Goal: Check status: Check status

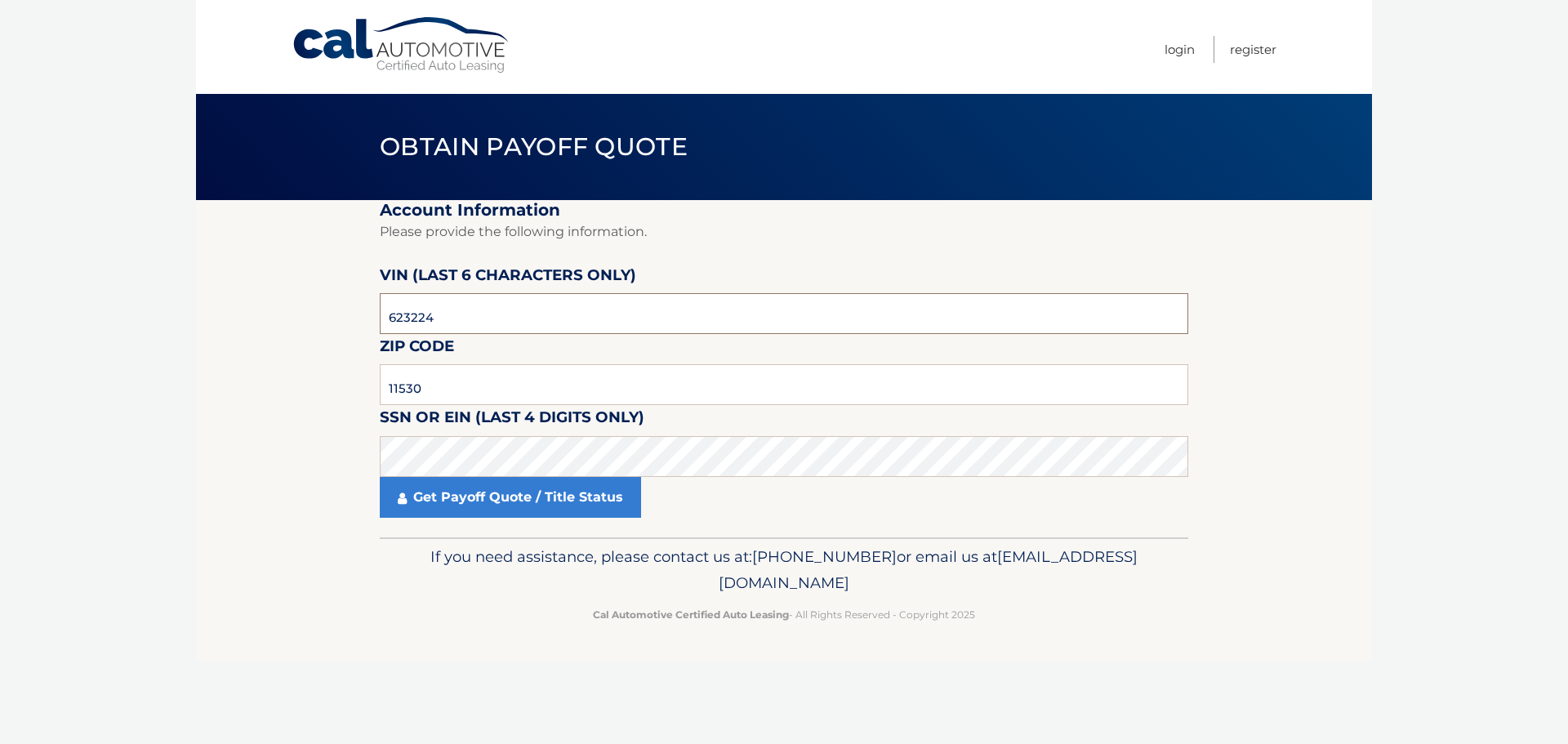
click at [479, 320] on input "623224" at bounding box center [784, 313] width 809 height 41
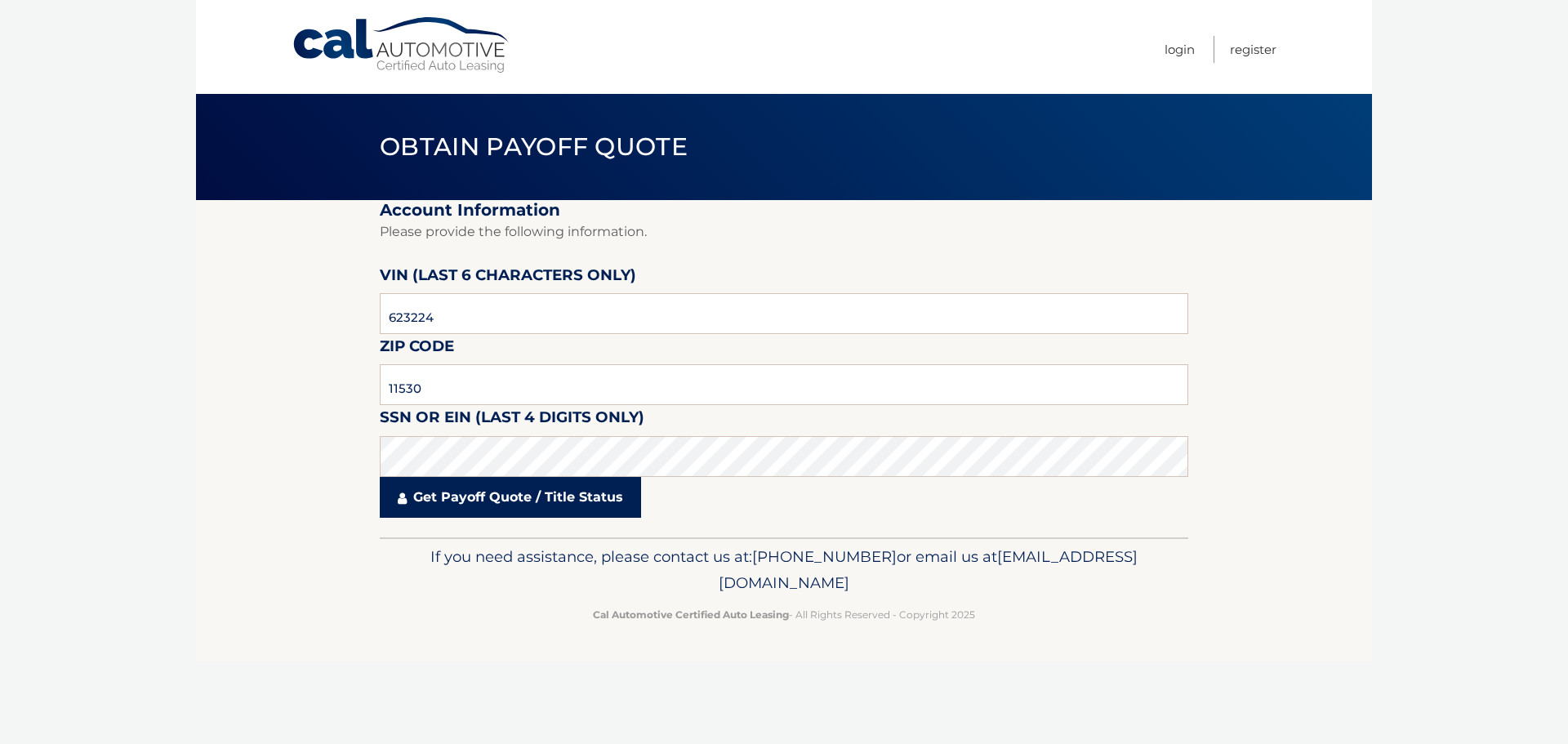
click at [428, 498] on link "Get Payoff Quote / Title Status" at bounding box center [511, 498] width 262 height 41
drag, startPoint x: 462, startPoint y: 512, endPoint x: 472, endPoint y: 500, distance: 15.6
click at [464, 509] on link "Get Payoff Quote / Title Status" at bounding box center [511, 498] width 262 height 41
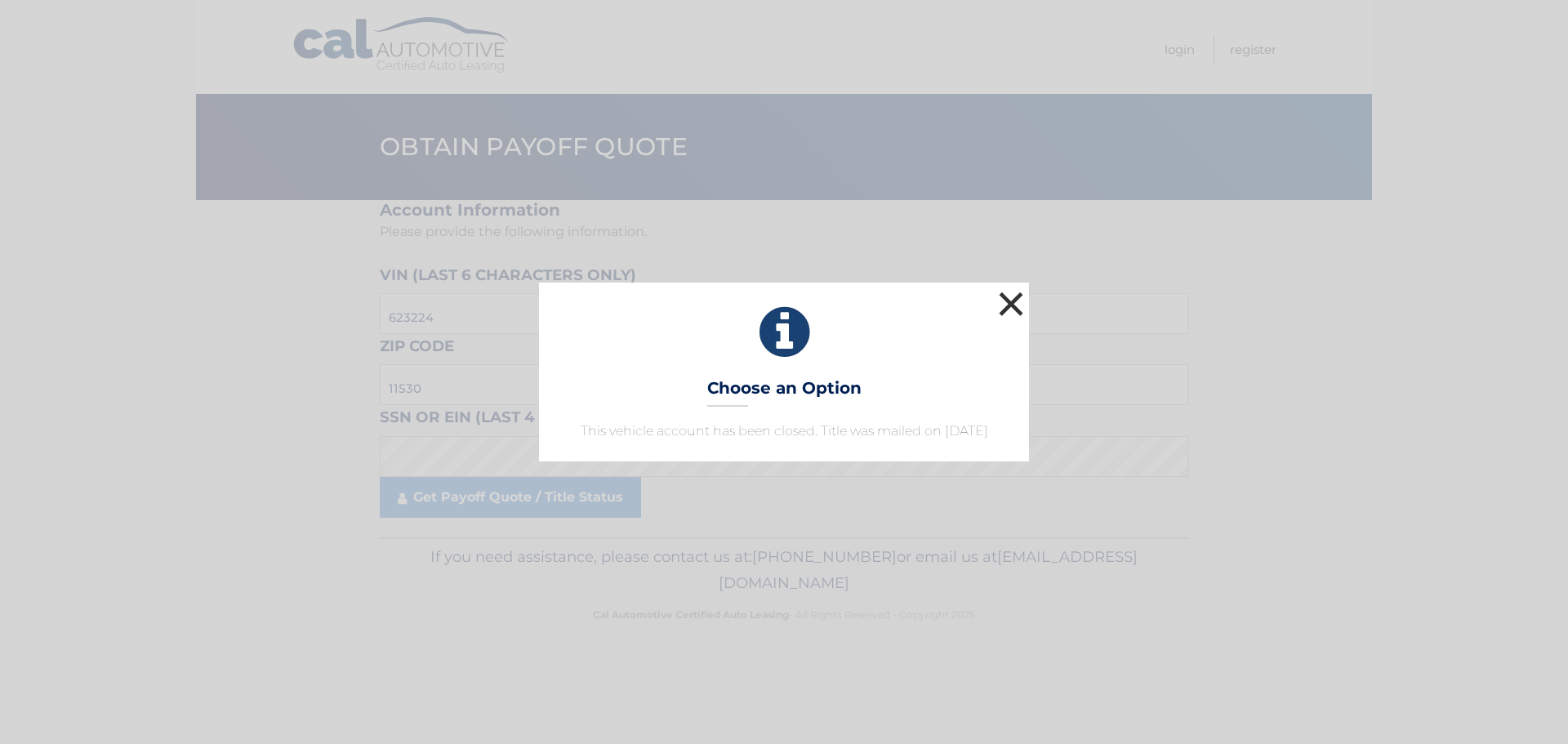
click at [1013, 287] on button "×" at bounding box center [1011, 304] width 33 height 33
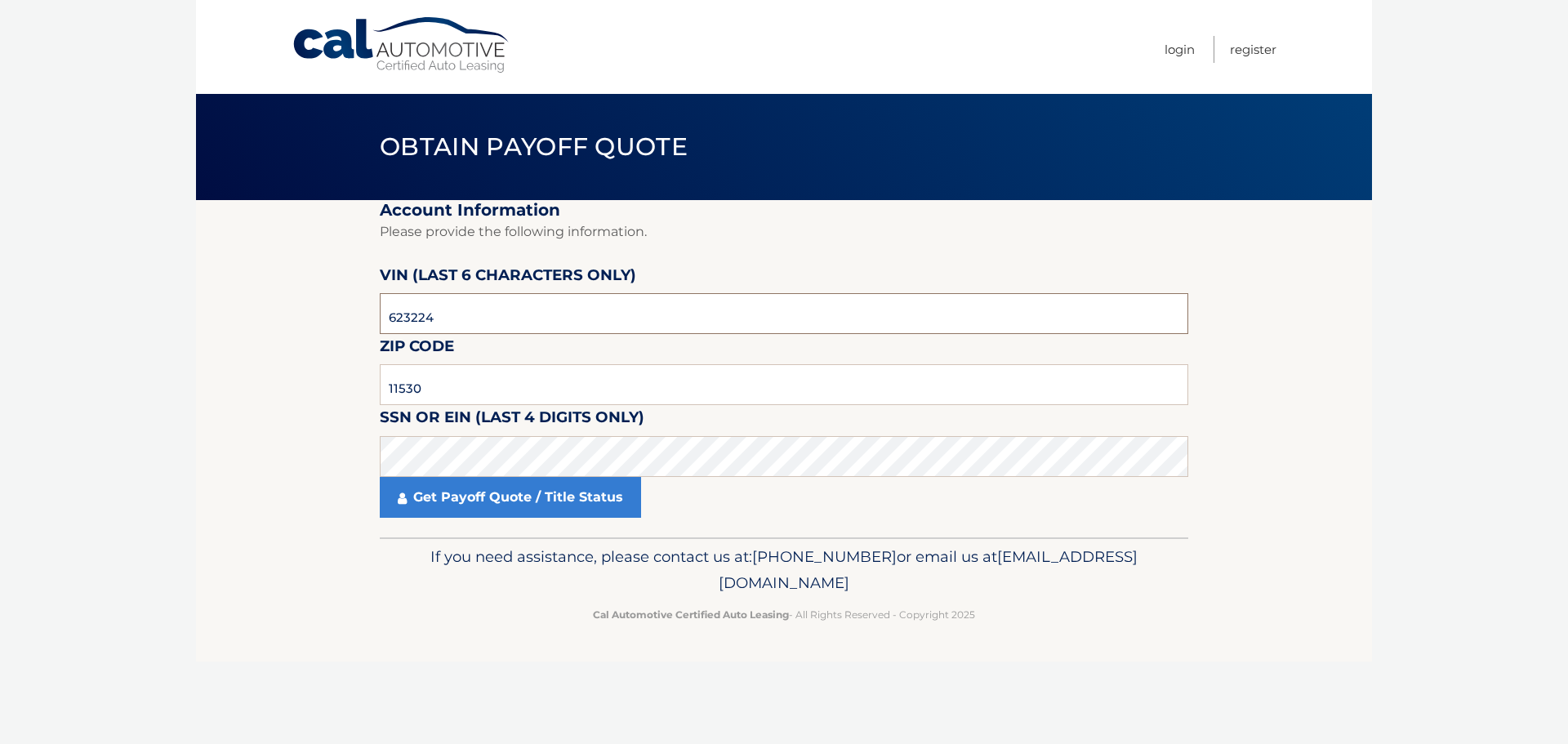
drag, startPoint x: 456, startPoint y: 333, endPoint x: 105, endPoint y: 309, distance: 351.8
click at [105, 309] on body "Cal Automotive Menu Login Register Obtain Payoff Quote" at bounding box center [784, 372] width 1568 height 744
type input "648273"
type input "11570"
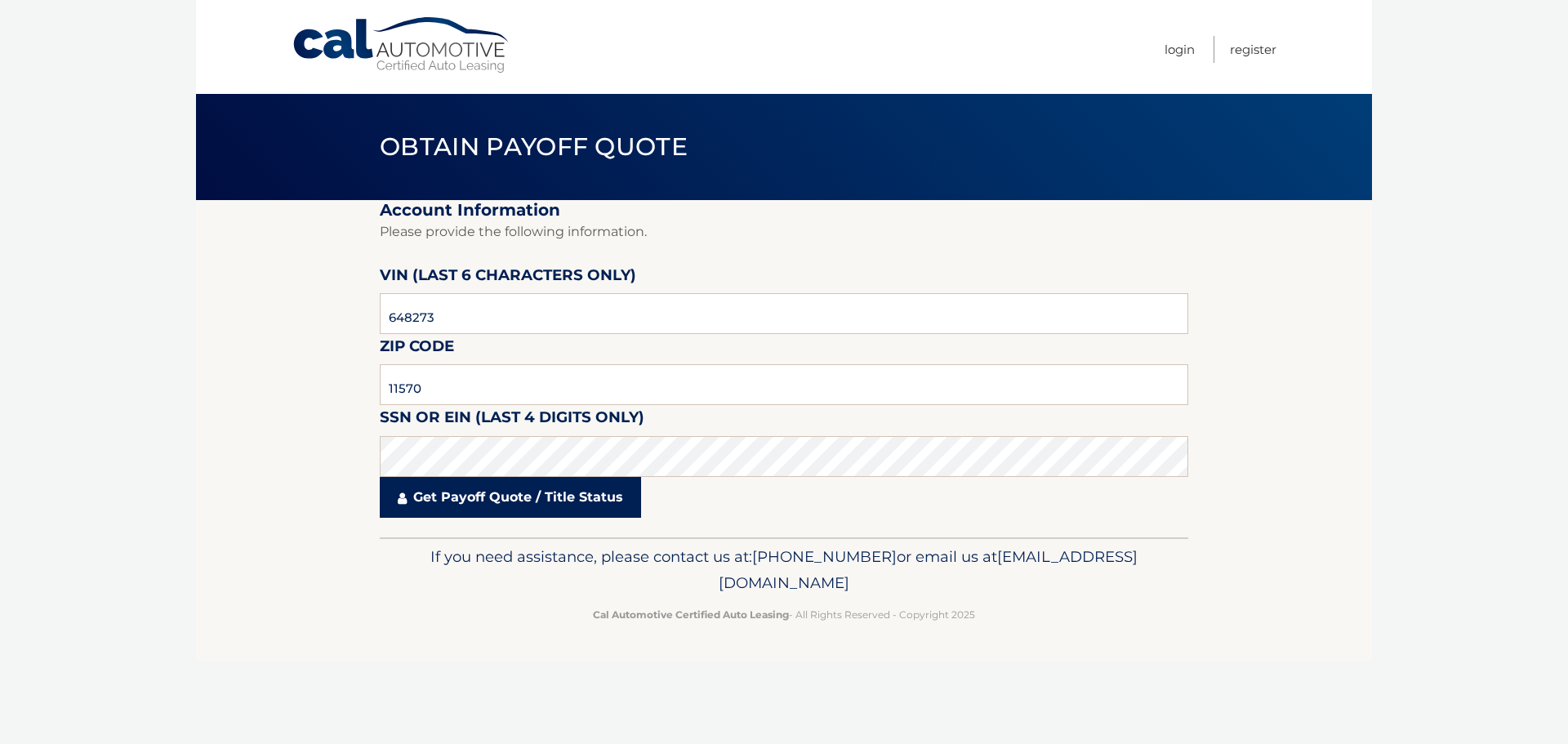
click at [550, 499] on link "Get Payoff Quote / Title Status" at bounding box center [511, 498] width 262 height 41
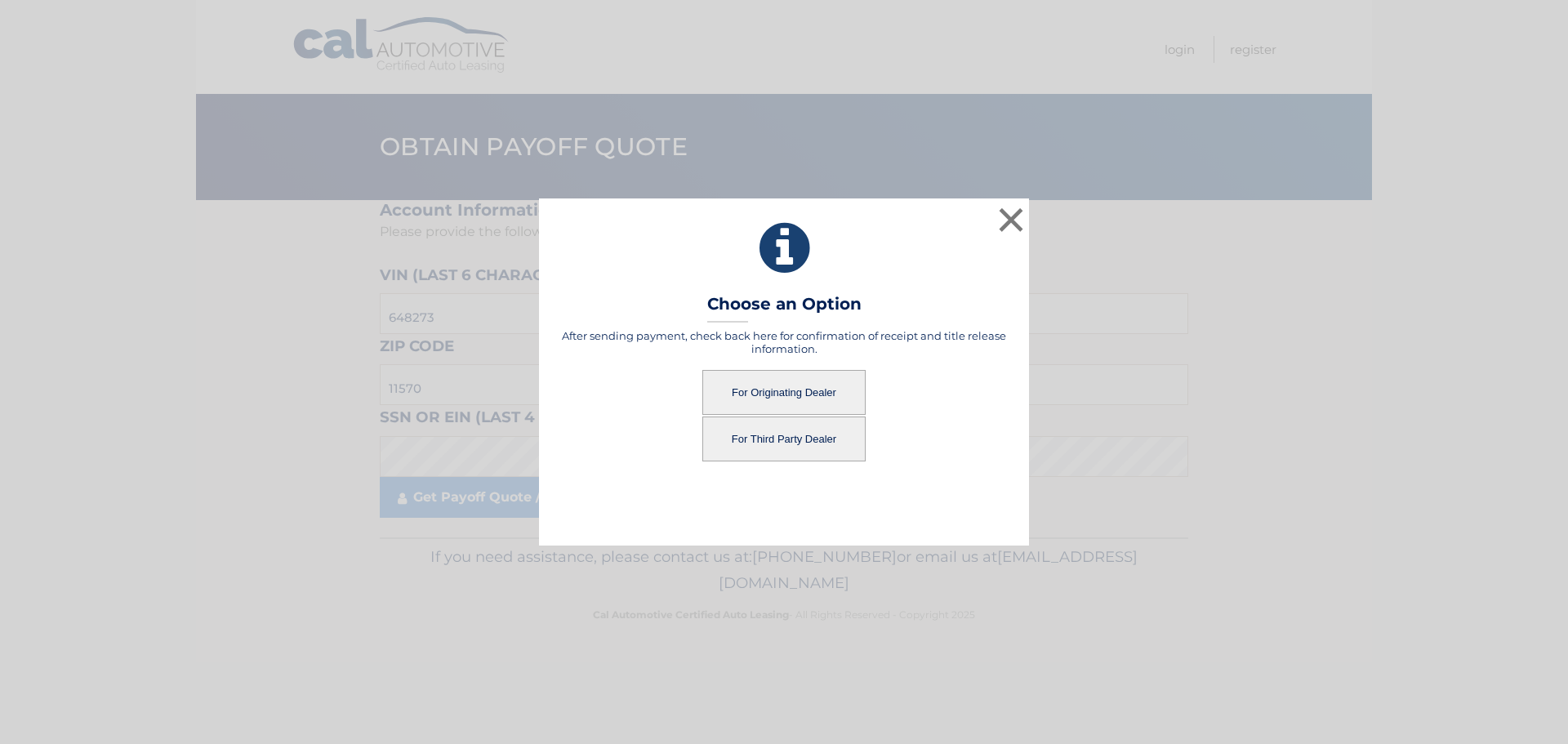
click at [750, 388] on button "For Originating Dealer" at bounding box center [784, 393] width 163 height 45
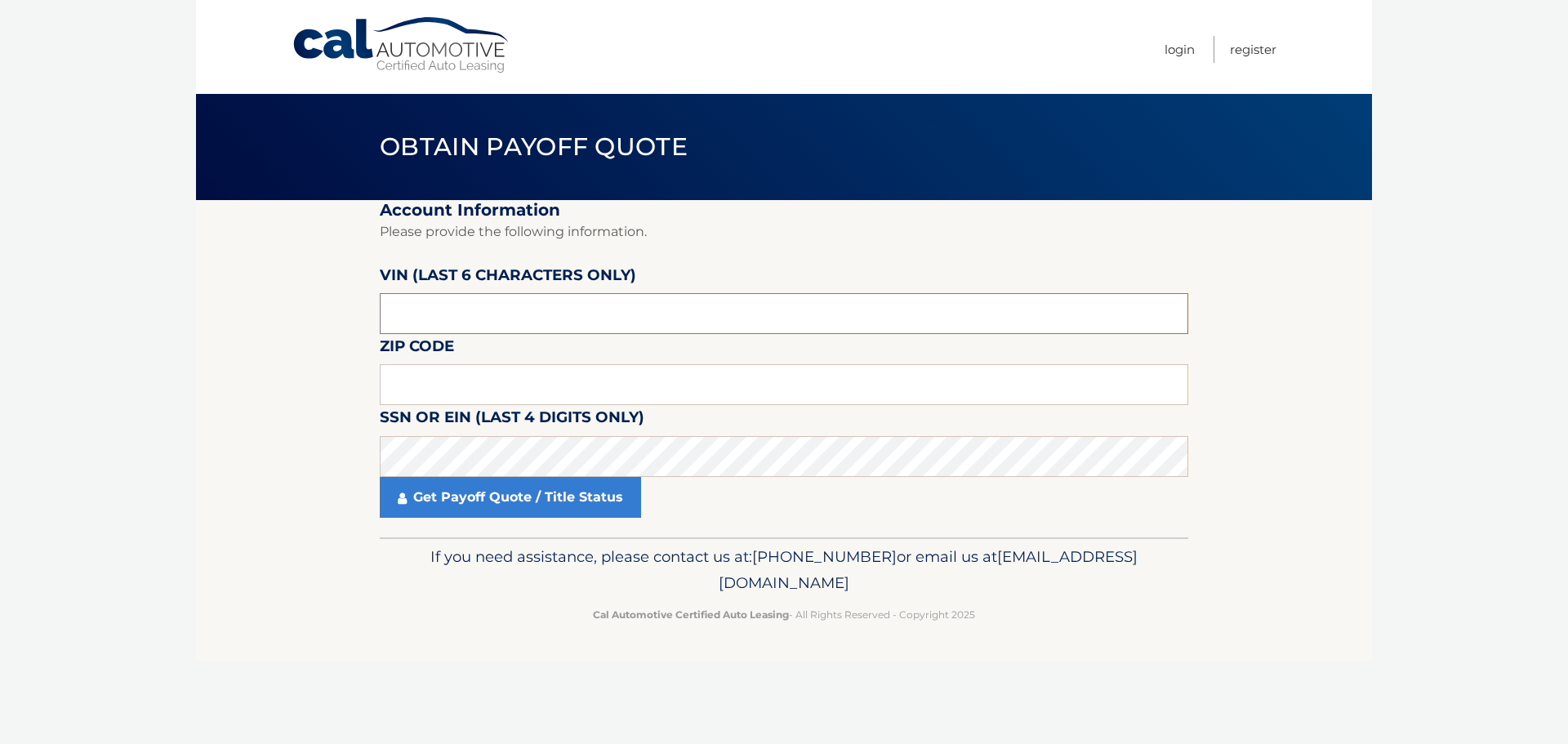
click at [449, 325] on input "text" at bounding box center [784, 313] width 809 height 41
type input "648273"
type input "11570"
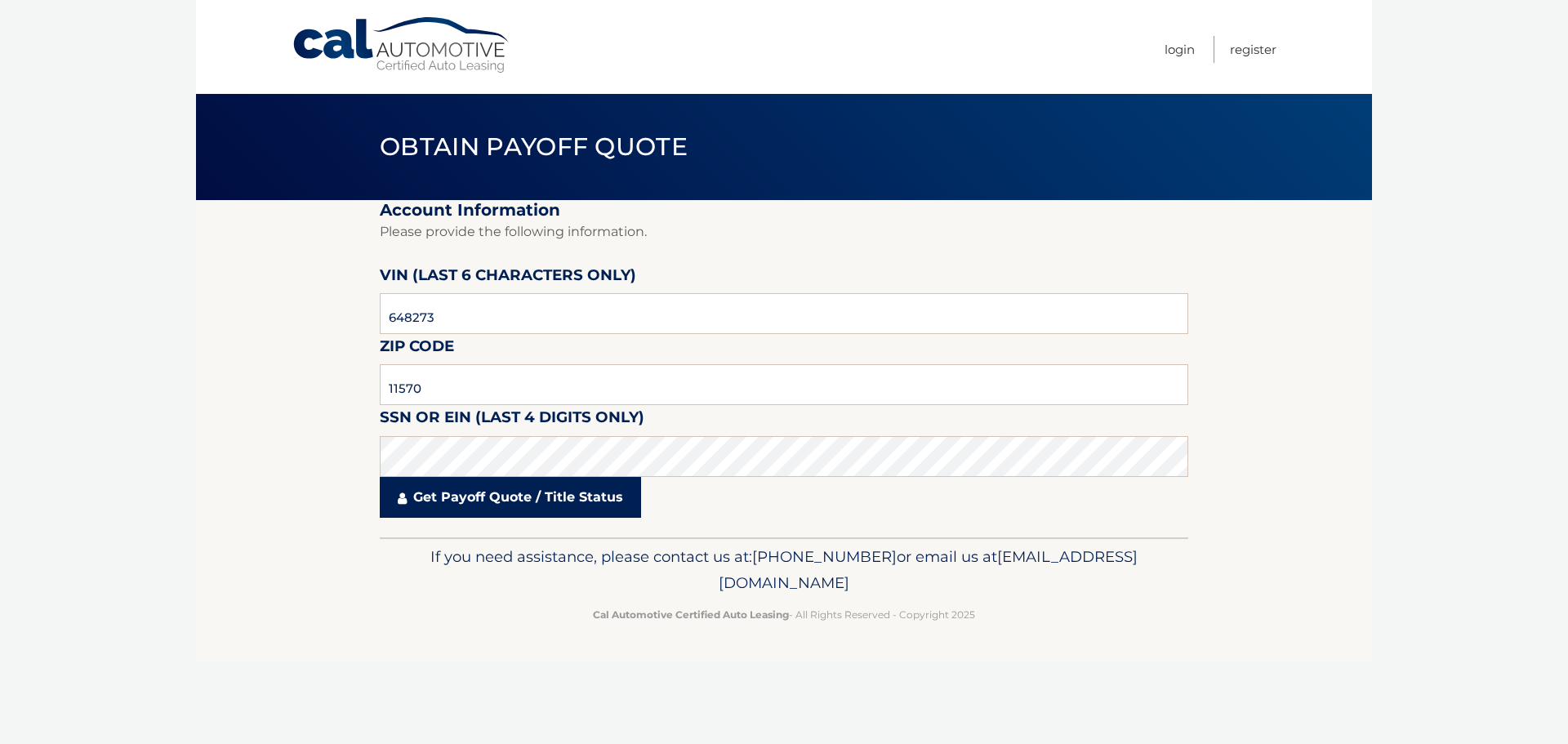
click at [469, 503] on link "Get Payoff Quote / Title Status" at bounding box center [511, 498] width 262 height 41
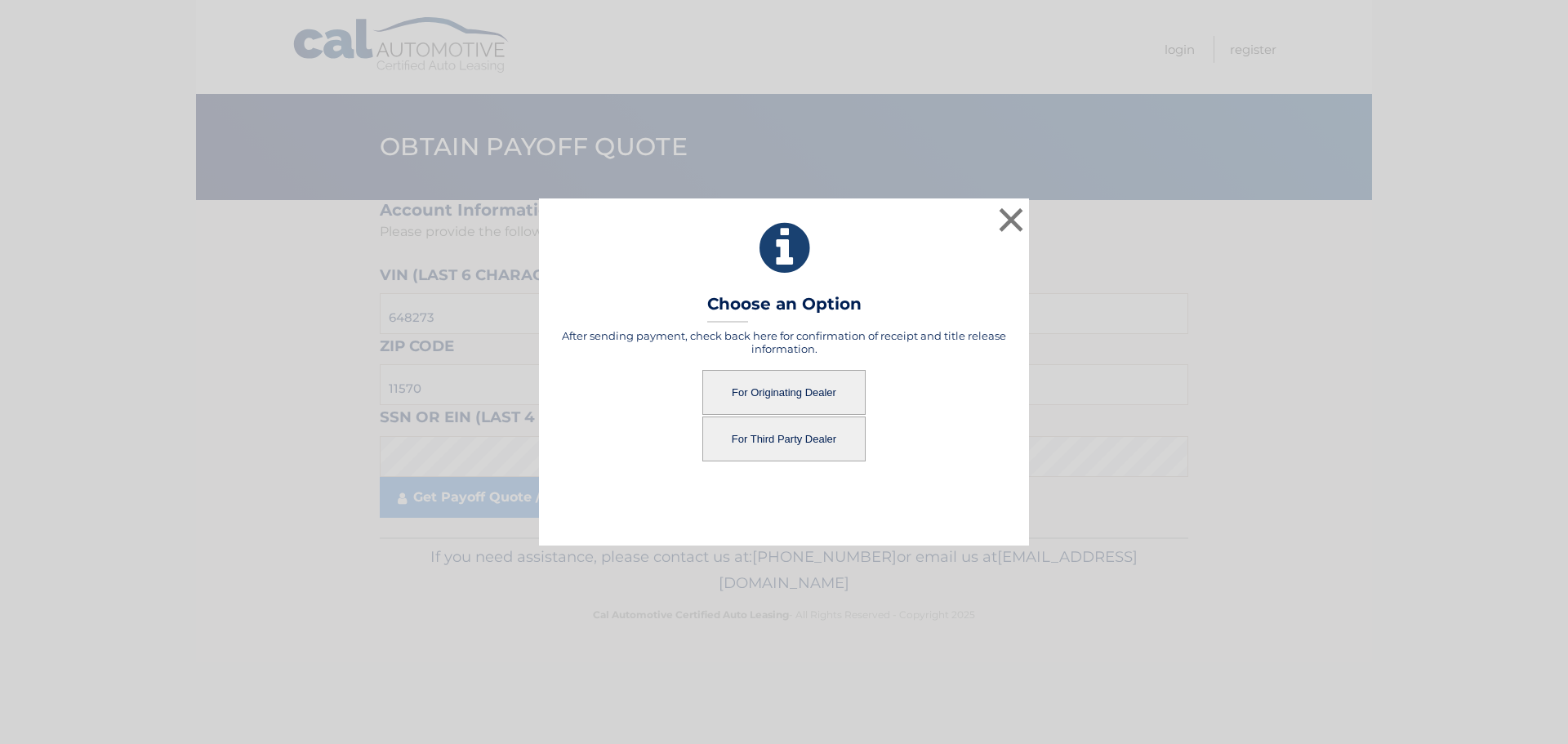
click at [781, 390] on button "For Originating Dealer" at bounding box center [784, 393] width 163 height 45
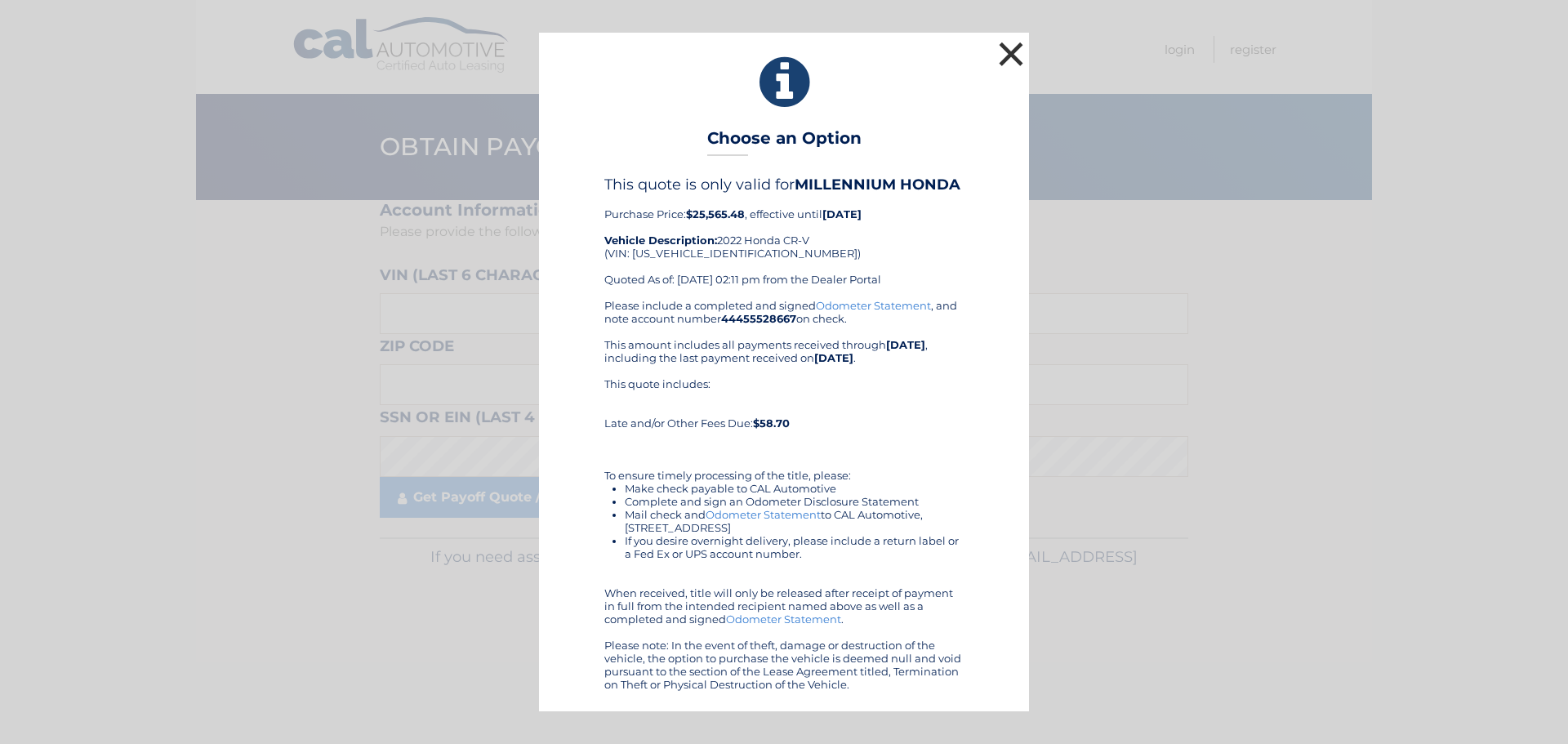
click at [1019, 51] on button "×" at bounding box center [1011, 54] width 33 height 33
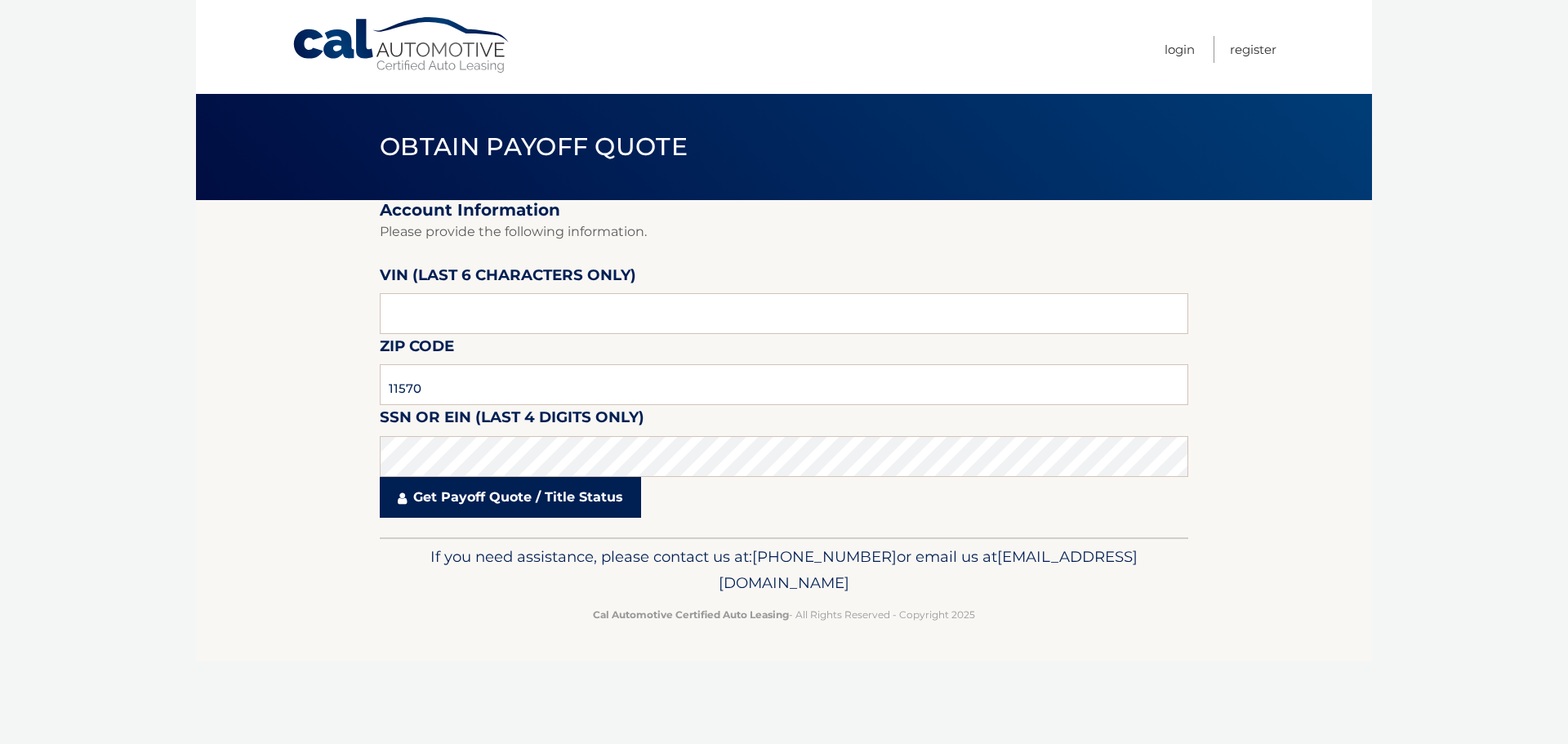
click at [447, 488] on link "Get Payoff Quote / Title Status" at bounding box center [511, 498] width 262 height 41
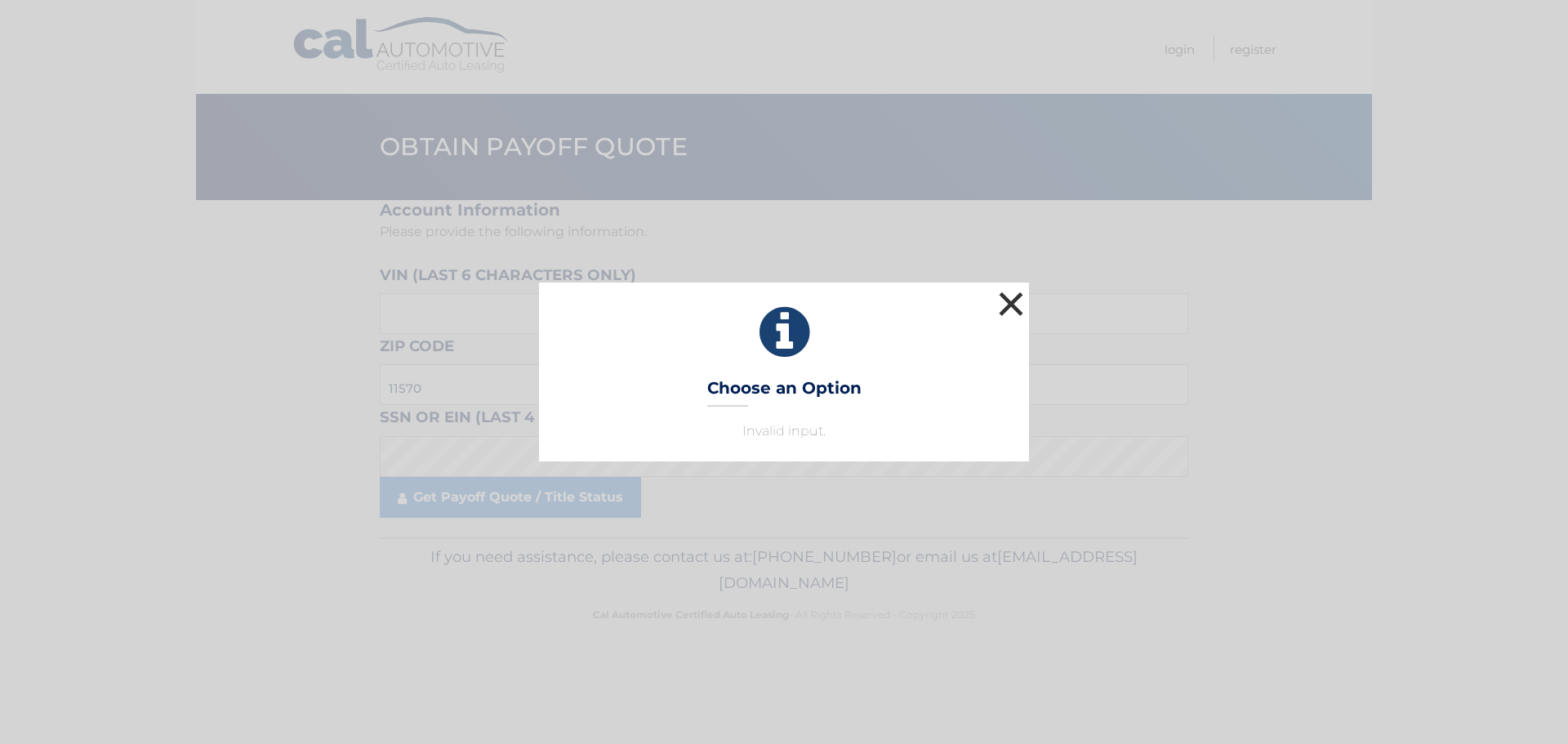
click at [1008, 306] on button "×" at bounding box center [1011, 304] width 33 height 33
